Goal: Communication & Community: Ask a question

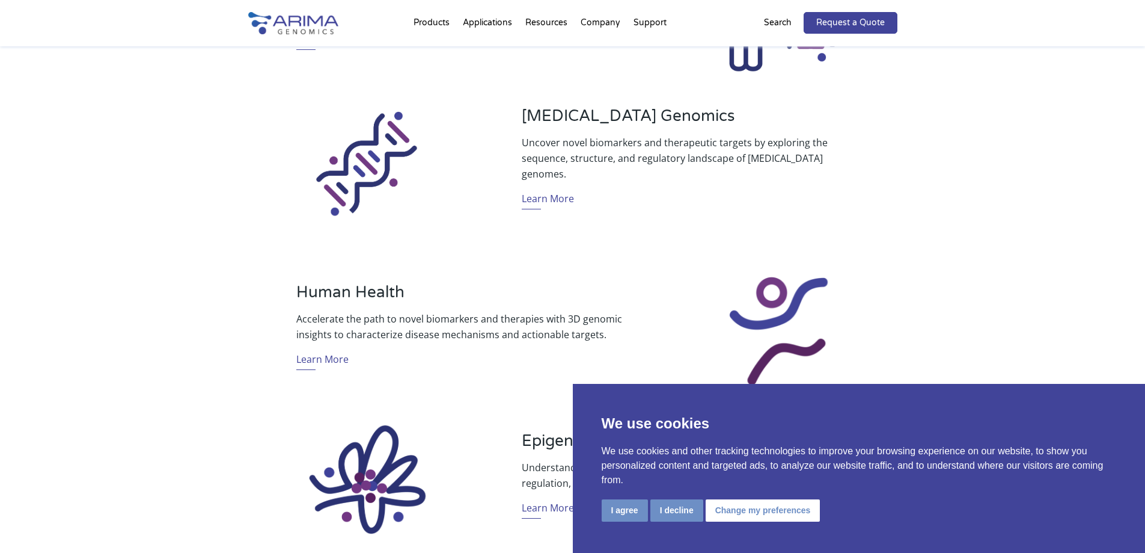
scroll to position [577, 0]
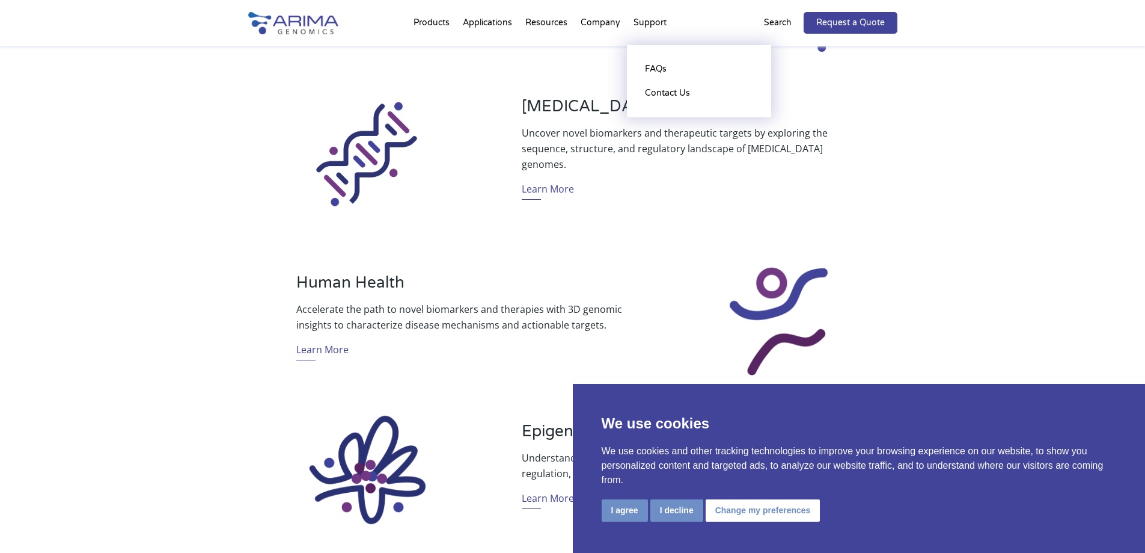
click at [656, 20] on li "Support FAQs Contact Us" at bounding box center [650, 25] width 46 height 41
click at [670, 87] on link "Contact Us" at bounding box center [699, 93] width 120 height 24
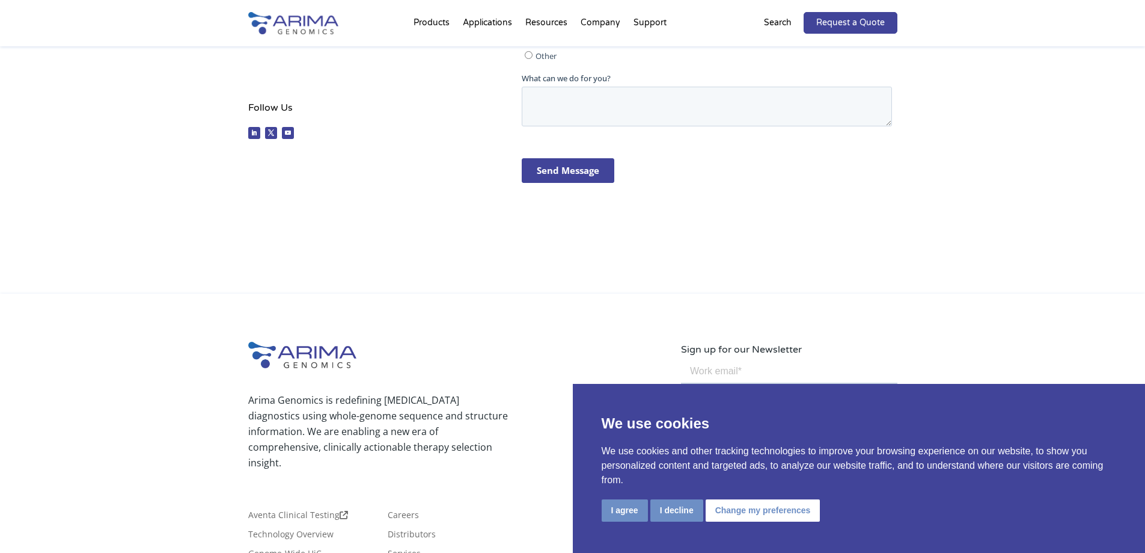
scroll to position [431, 0]
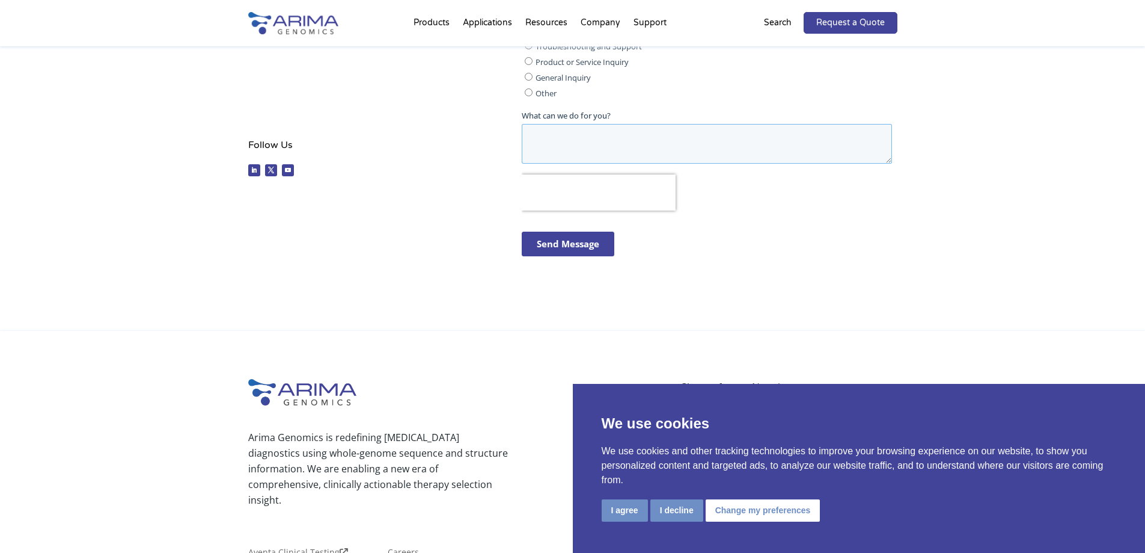
click at [610, 155] on textarea "What can we do for you?" at bounding box center [707, 144] width 370 height 40
paste textarea "First impressions only happen once, and a dirty space is sure to send the wrong…"
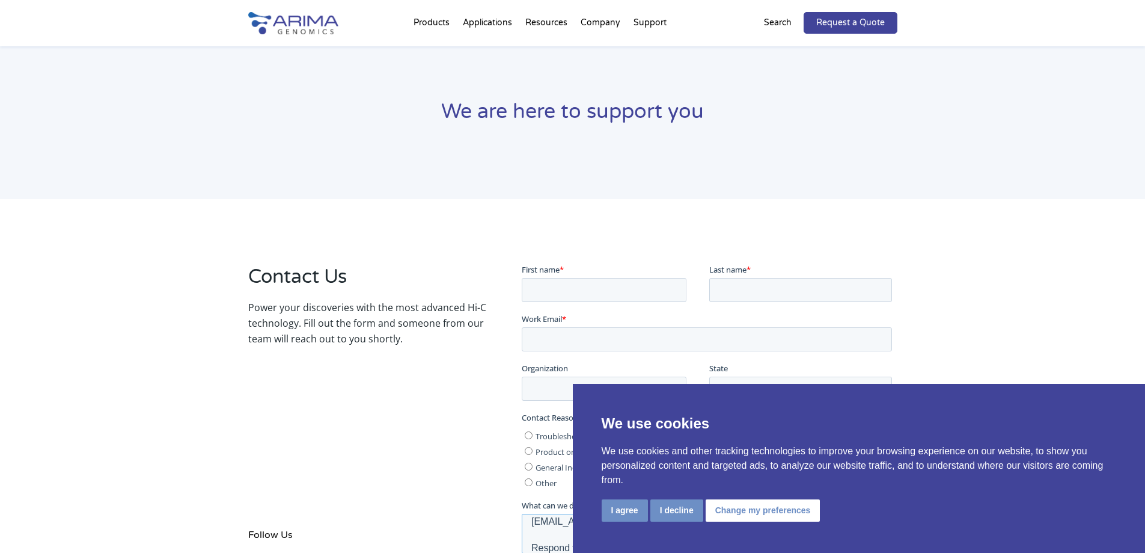
click at [546, 99] on h1 "We are here to support you" at bounding box center [572, 116] width 649 height 37
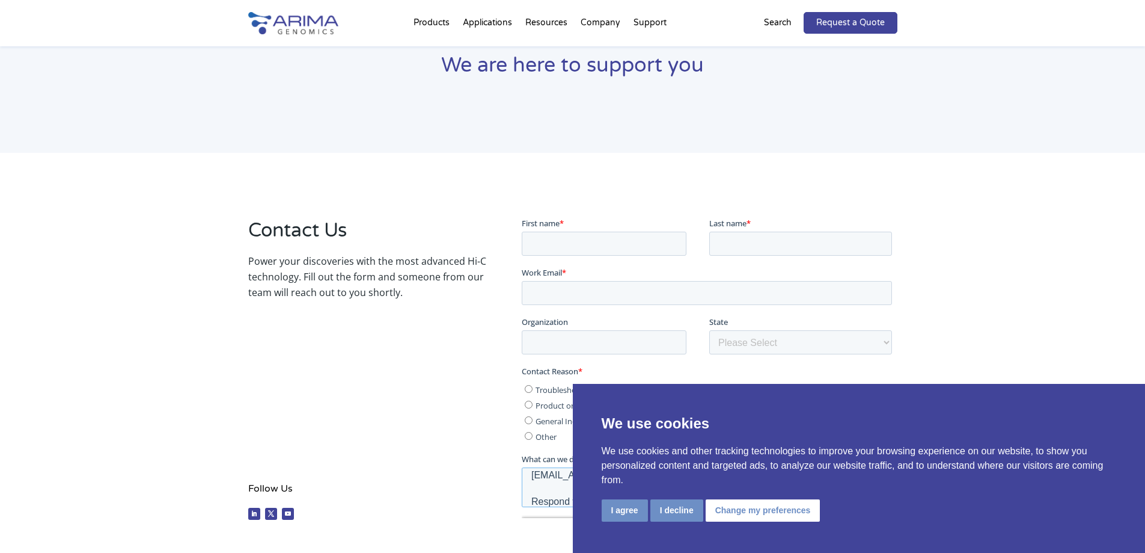
type textarea "First impressions only happen once, and a dirty space is sure to send the wrong…"
drag, startPoint x: 623, startPoint y: 304, endPoint x: 615, endPoint y: 298, distance: 9.5
click at [621, 303] on fieldset "Work Email *" at bounding box center [709, 288] width 375 height 49
drag, startPoint x: 612, startPoint y: 296, endPoint x: 618, endPoint y: 299, distance: 6.7
click at [614, 296] on input "Work Email *" at bounding box center [707, 290] width 370 height 24
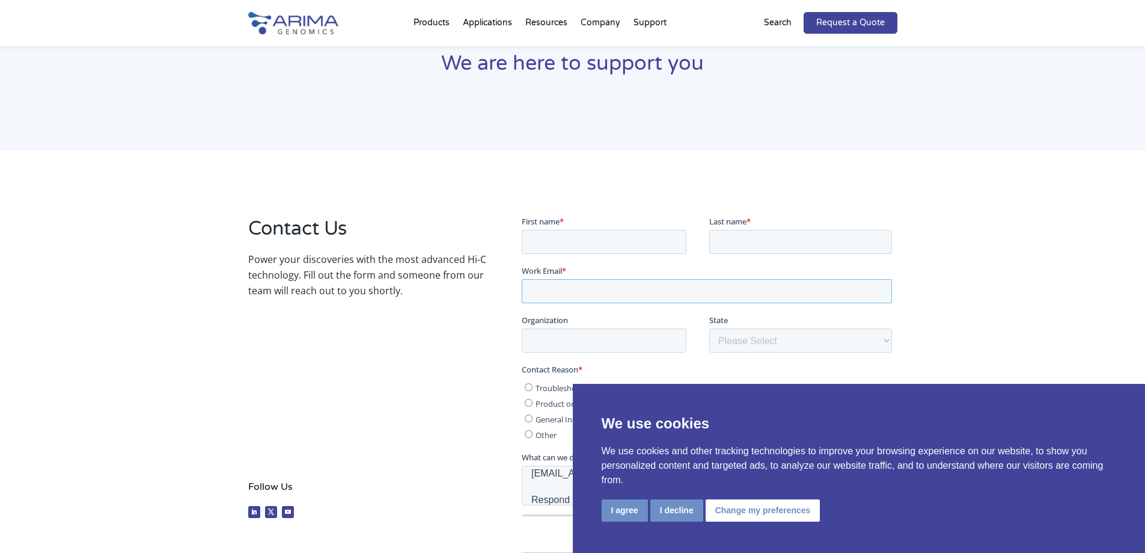
type input "[EMAIL_ADDRESS][DOMAIN_NAME]"
click at [619, 517] on button "I agree" at bounding box center [625, 510] width 46 height 22
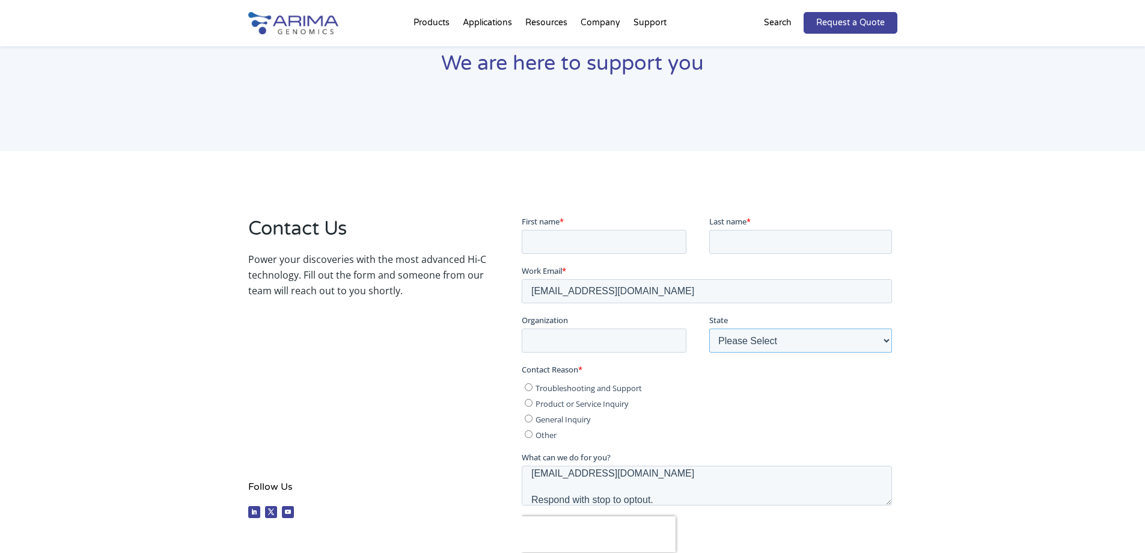
drag, startPoint x: 720, startPoint y: 340, endPoint x: 775, endPoint y: 352, distance: 56.0
click at [726, 340] on select "Please Select Other/Non-US [US_STATE] [US_STATE] [US_STATE] [US_STATE] [US_STAT…" at bounding box center [801, 340] width 183 height 24
select select "[US_STATE]"
click at [710, 328] on select "Please Select Other/Non-US [US_STATE] [US_STATE] [US_STATE] [US_STATE] [US_STAT…" at bounding box center [801, 340] width 183 height 24
drag, startPoint x: 585, startPoint y: 376, endPoint x: 619, endPoint y: 355, distance: 40.5
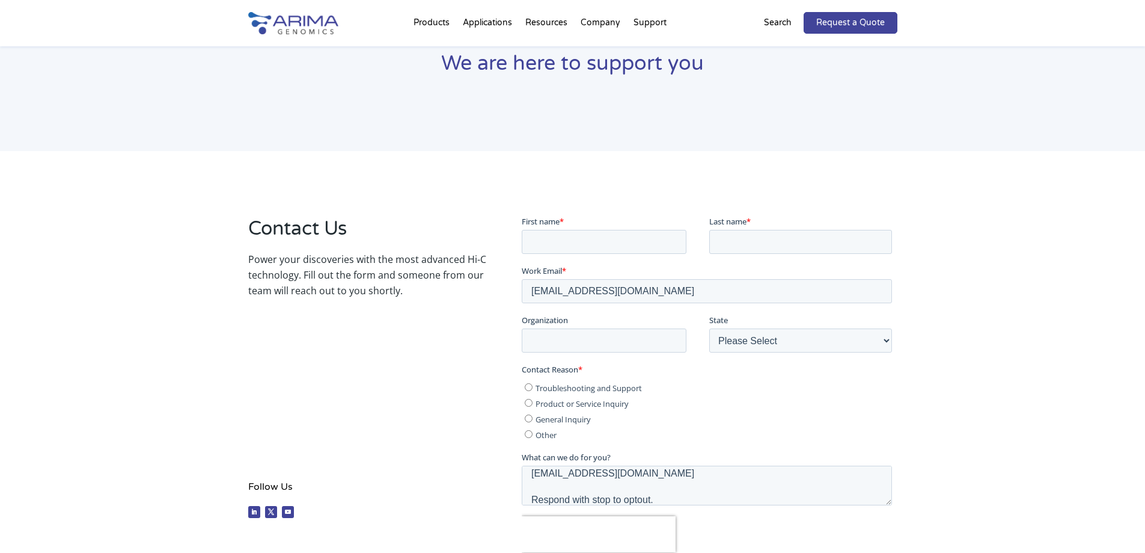
click at [586, 376] on div "Contact Reason * Troubleshooting and Support Product or Service Inquiry General…" at bounding box center [709, 401] width 375 height 77
click at [630, 346] on input "Organization" at bounding box center [604, 340] width 165 height 24
type input "Velvet Clean Co"
drag, startPoint x: 613, startPoint y: 280, endPoint x: 648, endPoint y: 251, distance: 44.8
click at [613, 280] on input "[EMAIL_ADDRESS][DOMAIN_NAME]" at bounding box center [707, 290] width 370 height 24
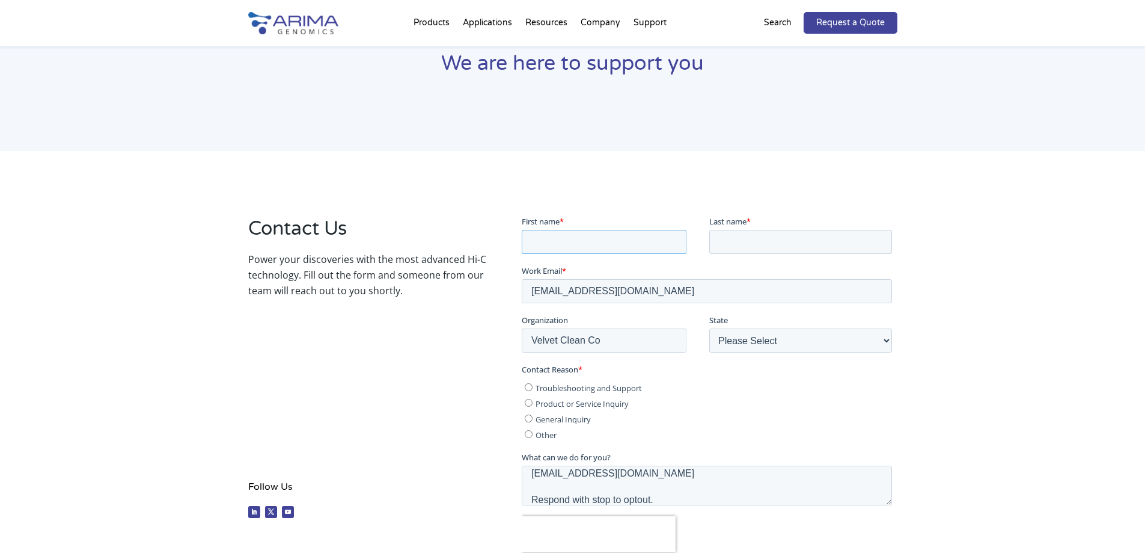
click at [648, 251] on input "First name *" at bounding box center [604, 241] width 165 height 24
type input "Grace"
click at [722, 245] on input "Last name *" at bounding box center [801, 241] width 183 height 24
click at [816, 256] on fieldset "First name * [PERSON_NAME] Last name *" at bounding box center [709, 239] width 375 height 49
type input "[PERSON_NAME]"
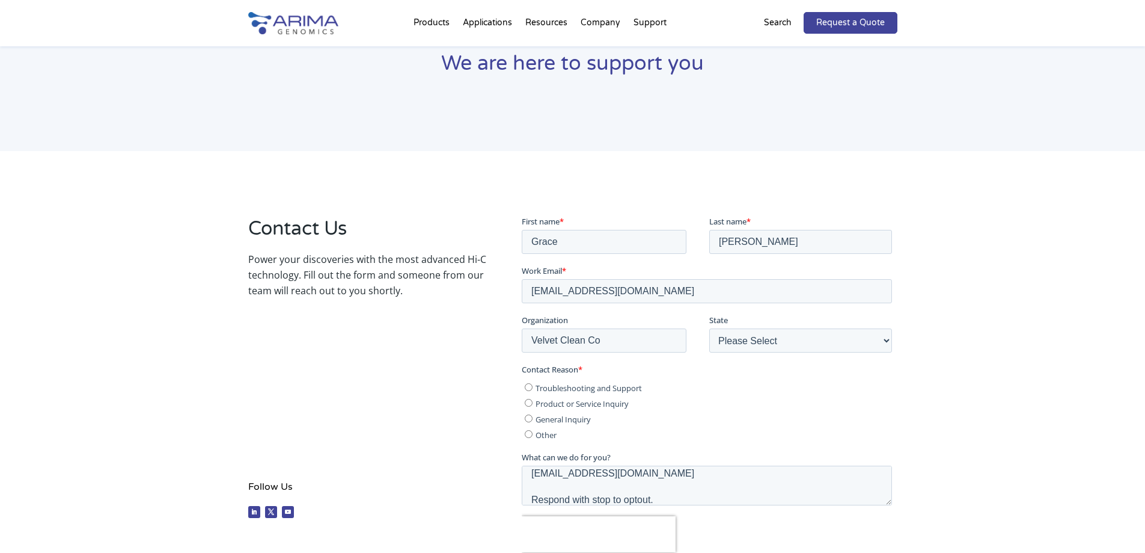
click at [535, 439] on label "Other" at bounding box center [708, 434] width 367 height 12
click at [533, 437] on input "Other" at bounding box center [529, 433] width 8 height 8
radio input "true"
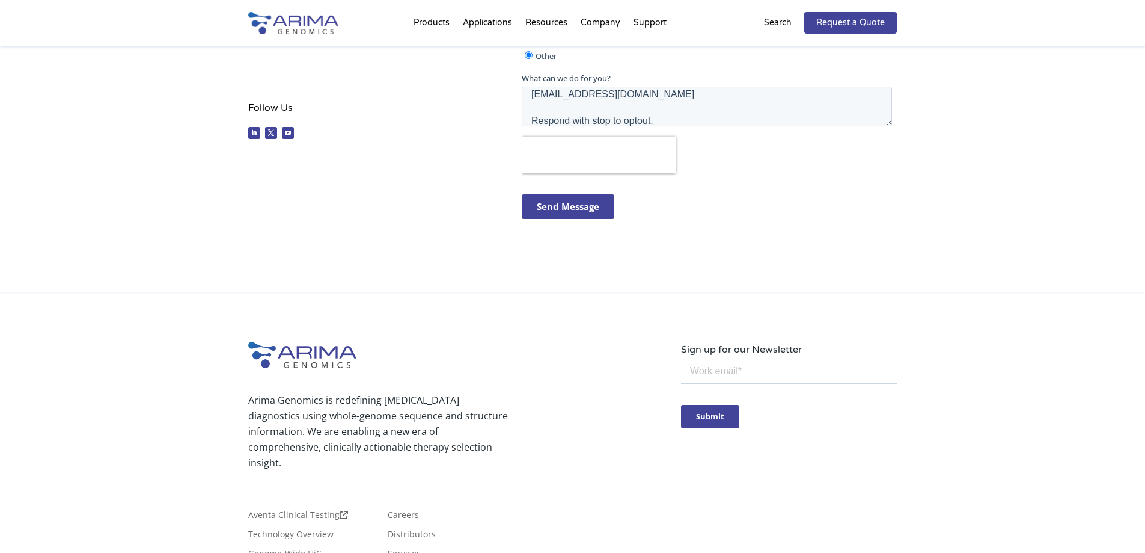
scroll to position [464, 0]
click at [597, 214] on input "Send Message" at bounding box center [568, 207] width 93 height 25
